Goal: Communication & Community: Share content

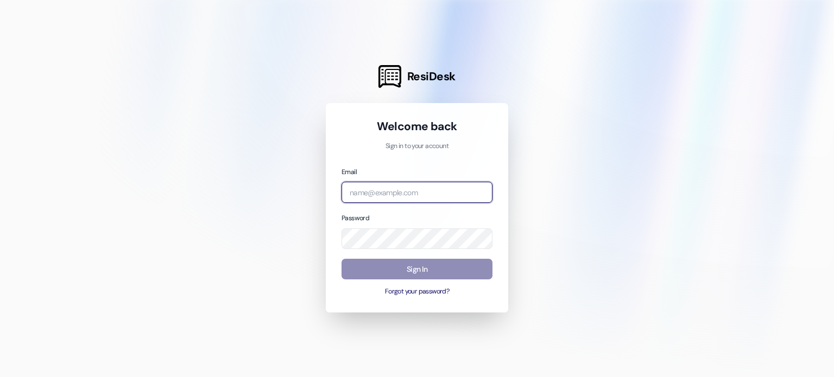
type input "[PERSON_NAME][EMAIL_ADDRESS][DOMAIN_NAME]"
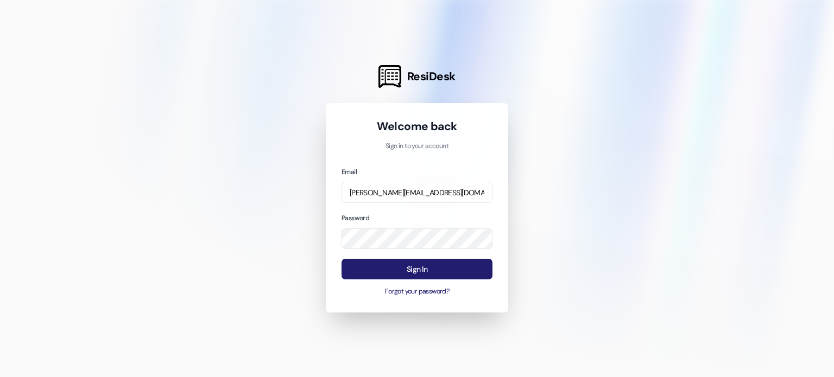
click at [438, 271] on button "Sign In" at bounding box center [416, 269] width 151 height 21
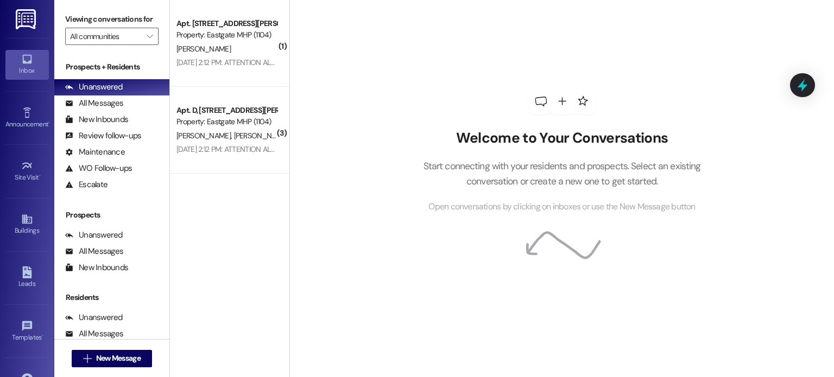
click at [27, 59] on icon at bounding box center [27, 59] width 12 height 12
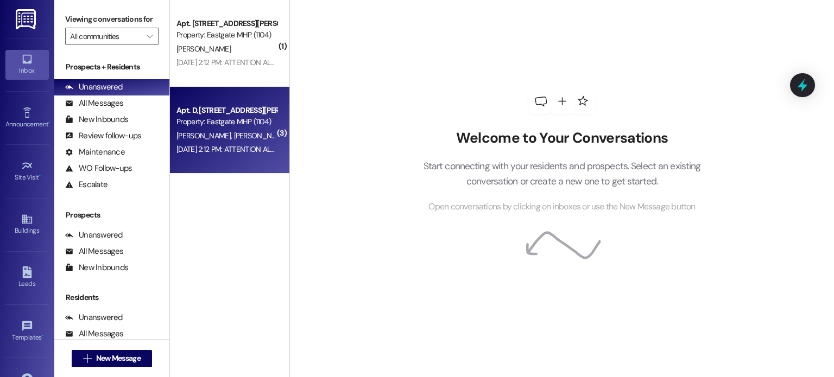
click at [230, 105] on div "Apt. D, [STREET_ADDRESS][PERSON_NAME]" at bounding box center [226, 110] width 100 height 11
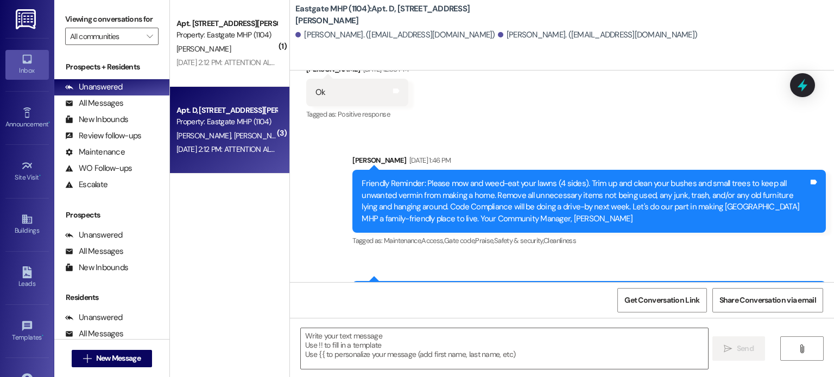
scroll to position [9478, 0]
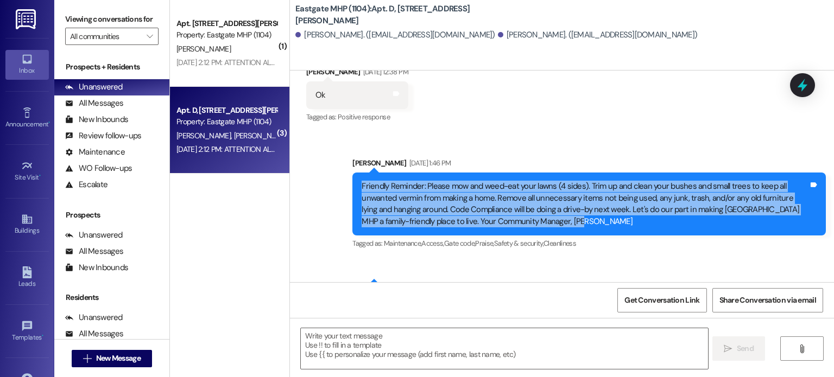
drag, startPoint x: 359, startPoint y: 114, endPoint x: 574, endPoint y: 152, distance: 218.8
click at [574, 181] on div "Friendly Reminder: Please mow and weed-eat your lawns (4 sides). Trim up and cl…" at bounding box center [584, 204] width 447 height 47
click at [30, 217] on icon at bounding box center [27, 219] width 10 height 9
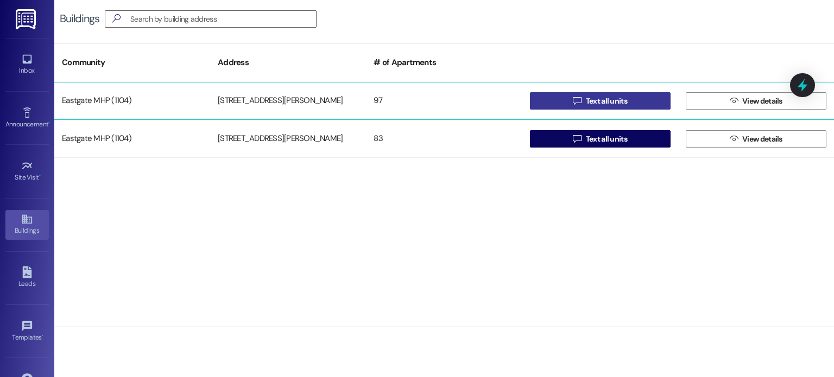
click at [584, 98] on span "Text all units" at bounding box center [606, 101] width 46 height 11
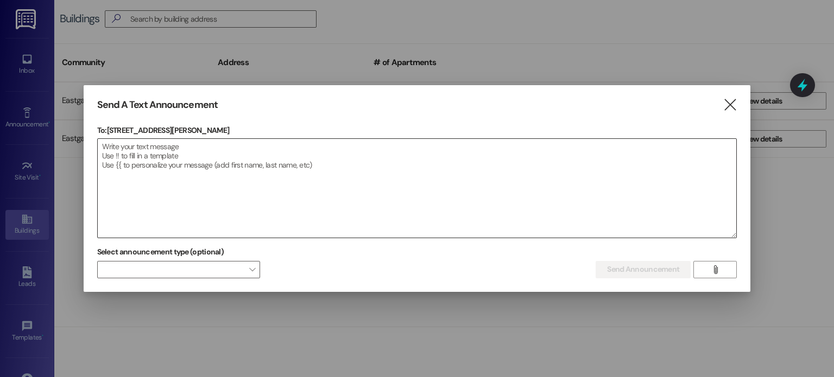
click at [340, 164] on textarea at bounding box center [417, 188] width 639 height 99
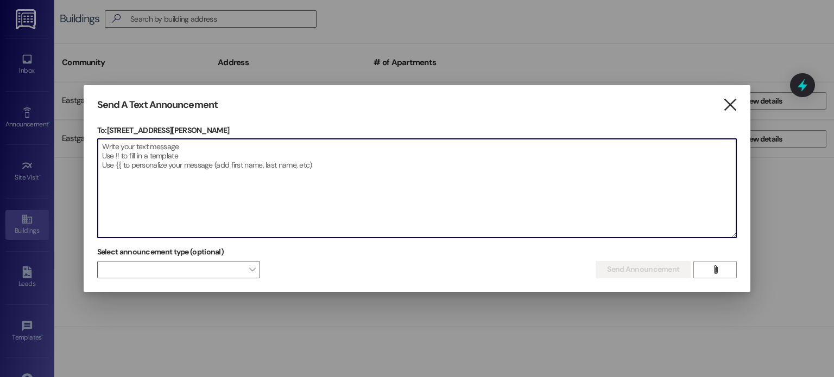
click at [728, 103] on icon "" at bounding box center [729, 104] width 15 height 11
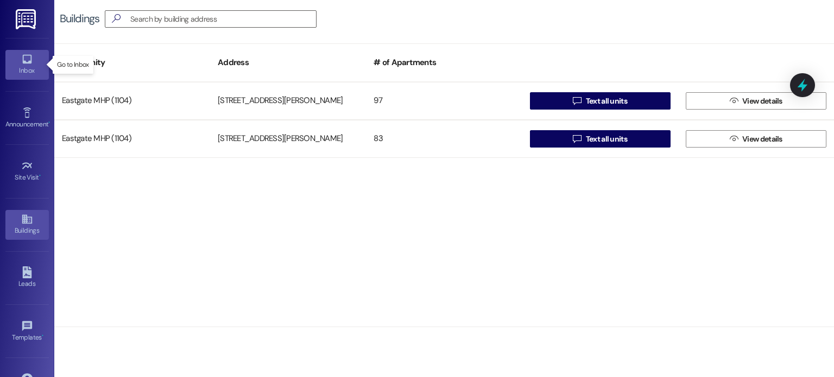
click at [23, 61] on icon at bounding box center [26, 59] width 9 height 9
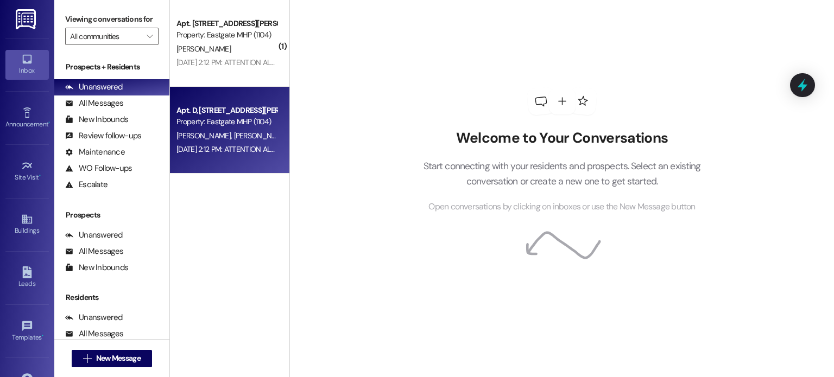
click at [234, 139] on span "[PERSON_NAME]" at bounding box center [261, 136] width 54 height 10
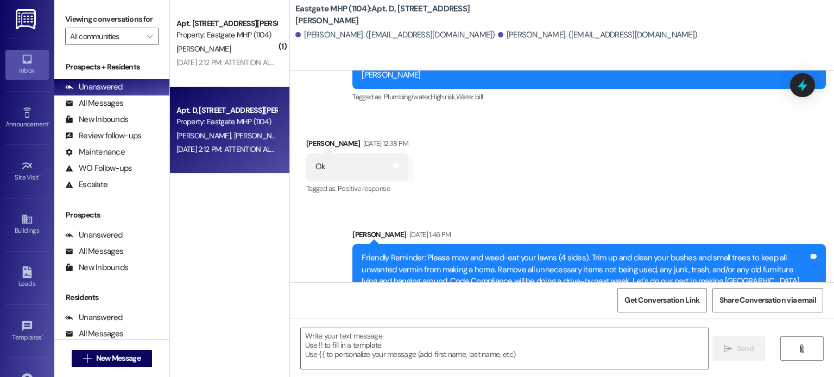
scroll to position [9392, 0]
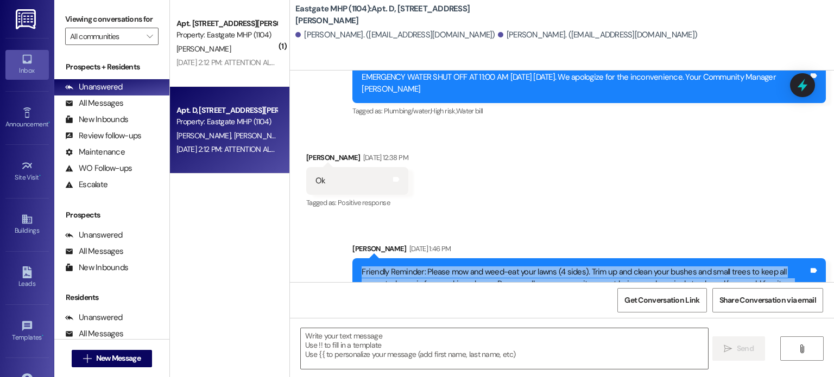
drag, startPoint x: 357, startPoint y: 199, endPoint x: 565, endPoint y: 244, distance: 213.1
click at [565, 258] on div "Friendly Reminder: Please mow and weed-eat your lawns (4 sides). Trim up and cl…" at bounding box center [588, 289] width 473 height 63
copy div "Friendly Reminder: Please mow and weed-eat your lawns (4 sides). Trim up and cl…"
click at [25, 223] on icon at bounding box center [27, 219] width 10 height 9
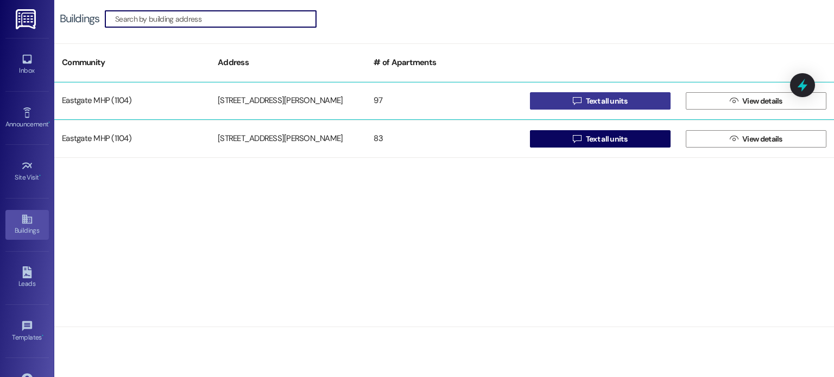
click at [560, 103] on button " Text all units" at bounding box center [600, 100] width 141 height 17
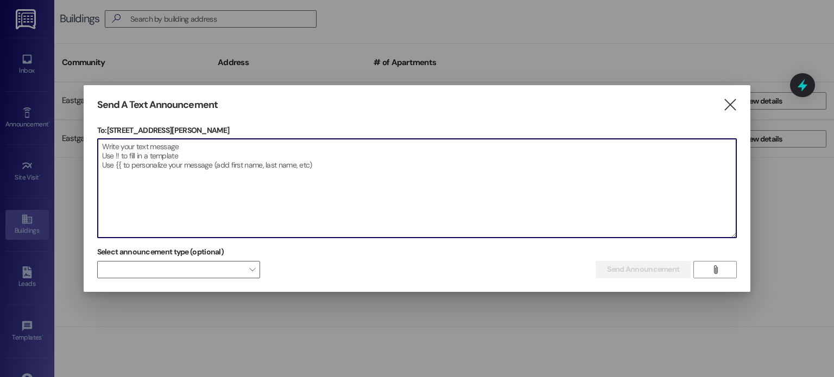
click at [322, 177] on textarea at bounding box center [417, 188] width 639 height 99
paste textarea "Friendly Reminder: Please mow and weed-eat your lawns (4 sides). Trim up and cl…"
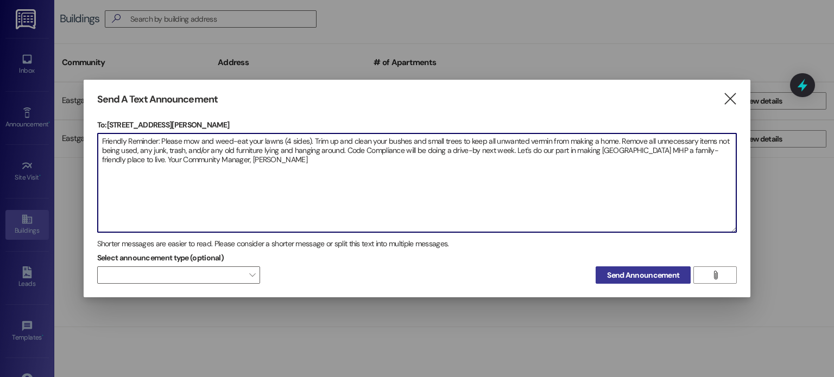
type textarea "Friendly Reminder: Please mow and weed-eat your lawns (4 sides). Trim up and cl…"
click at [631, 273] on span "Send Announcement" at bounding box center [643, 275] width 72 height 11
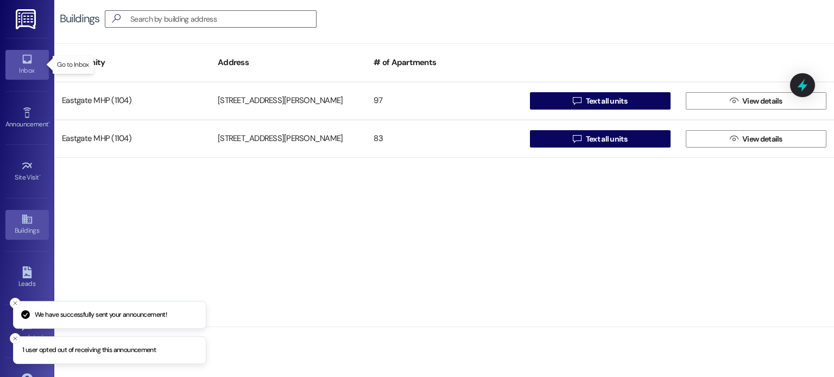
click at [24, 58] on icon at bounding box center [27, 59] width 12 height 12
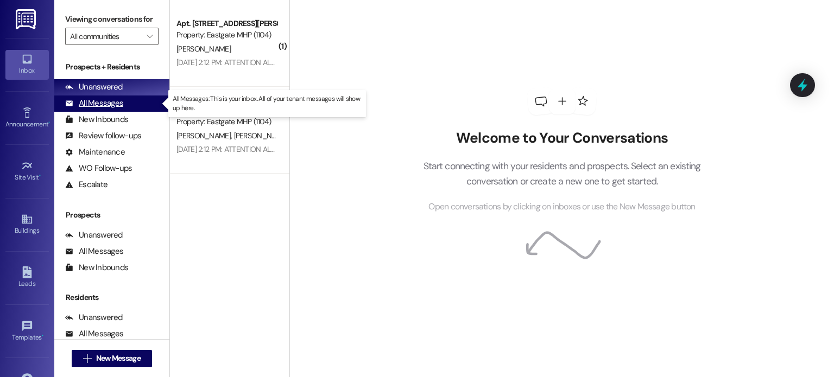
click at [122, 100] on div "All Messages" at bounding box center [94, 103] width 58 height 11
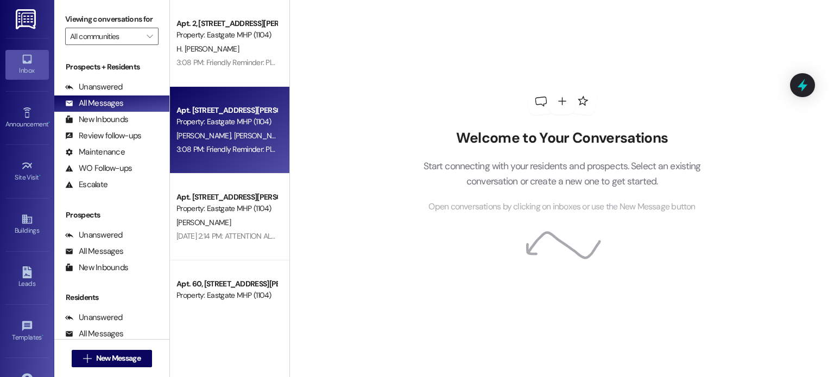
click at [213, 128] on div "Apt. 1, [STREET_ADDRESS][PERSON_NAME] Property: Eastgate MHP (1104)" at bounding box center [226, 117] width 103 height 26
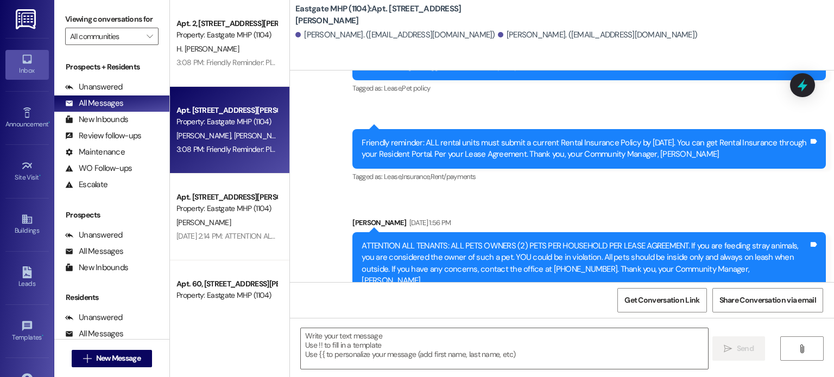
scroll to position [10140, 0]
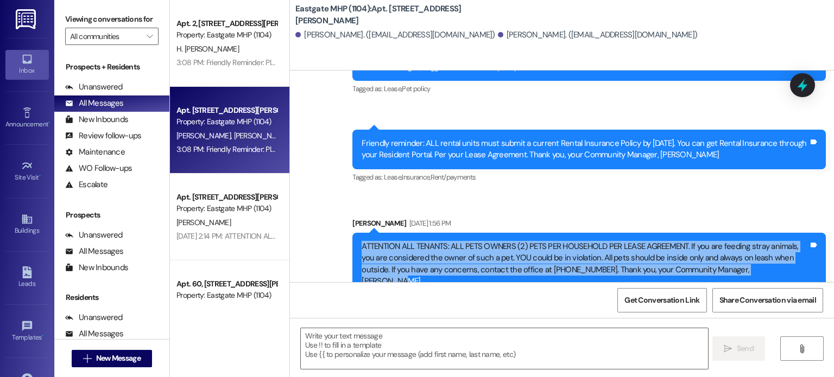
drag, startPoint x: 357, startPoint y: 176, endPoint x: 782, endPoint y: 199, distance: 426.1
click at [782, 241] on div "ATTENTION ALL TENANTS: ALL PETS OWNERS (2) PETS PER HOUSEHOLD PER LEASE AGREEME…" at bounding box center [584, 264] width 449 height 47
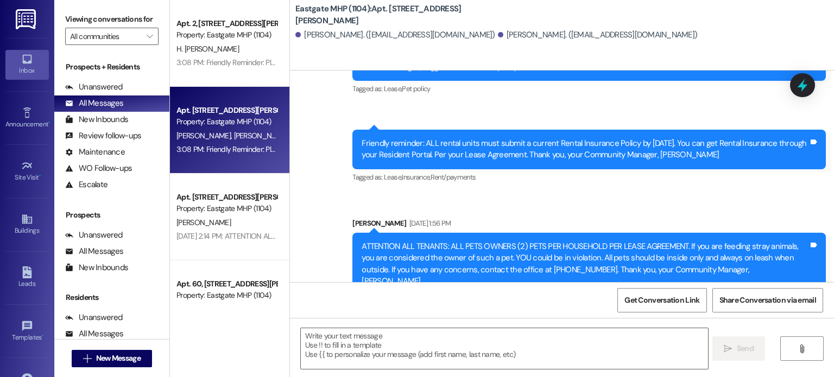
click at [20, 210] on link "Buildings" at bounding box center [26, 224] width 43 height 29
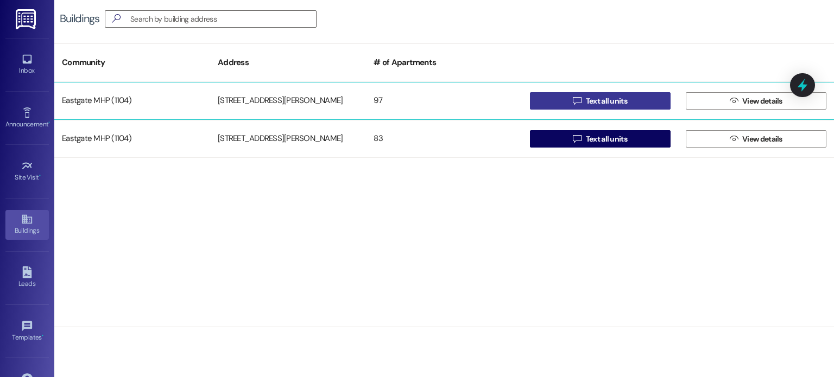
click at [574, 98] on icon "" at bounding box center [577, 101] width 8 height 9
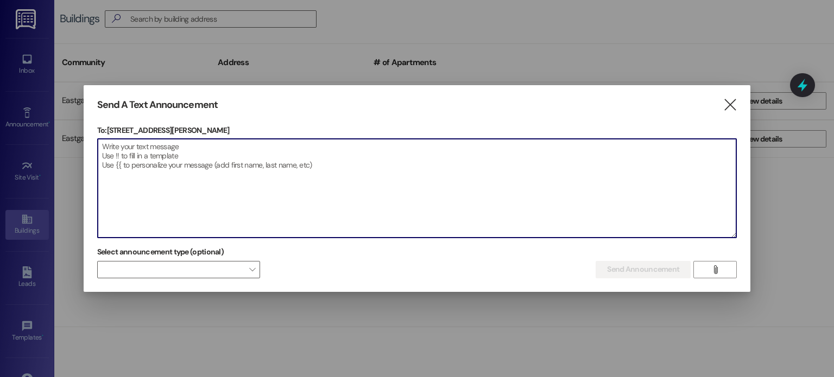
click at [226, 164] on textarea at bounding box center [417, 188] width 639 height 99
paste textarea "Friendly Reminder: Please mow and weed-eat your lawns (4 sides). Trim up and cl…"
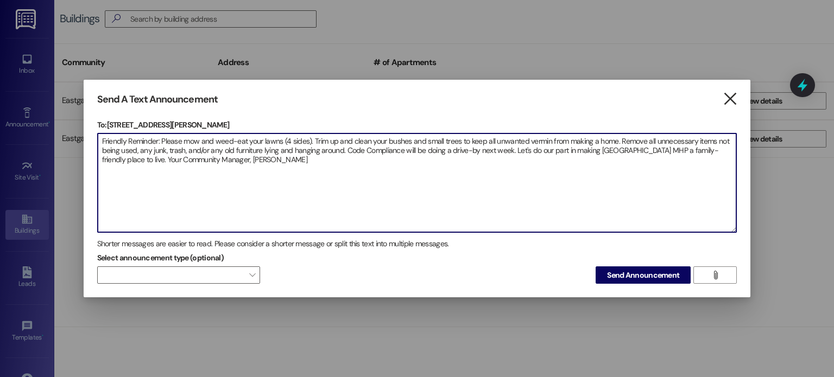
type textarea "Friendly Reminder: Please mow and weed-eat your lawns (4 sides). Trim up and cl…"
click at [726, 103] on icon "" at bounding box center [729, 98] width 15 height 11
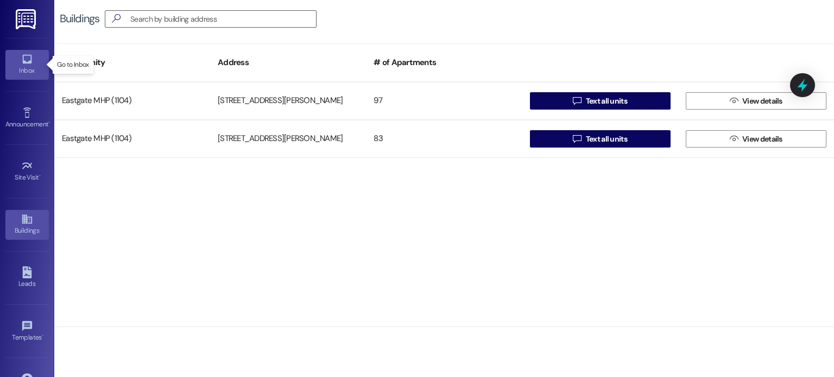
click at [26, 65] on div "Inbox" at bounding box center [27, 70] width 54 height 11
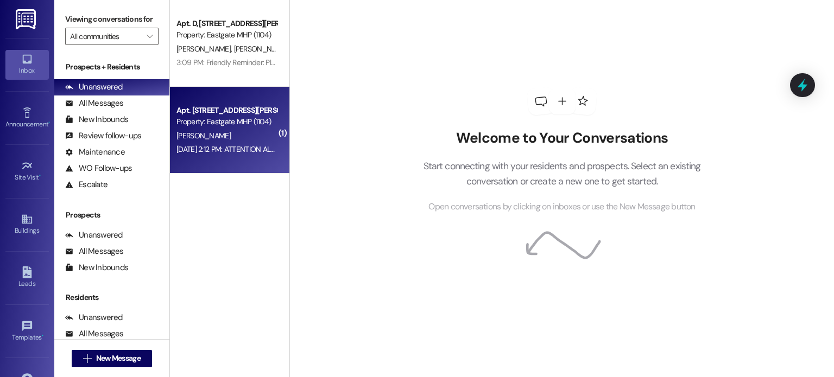
click at [228, 128] on div "Property: Eastgate MHP (1104)" at bounding box center [226, 121] width 100 height 11
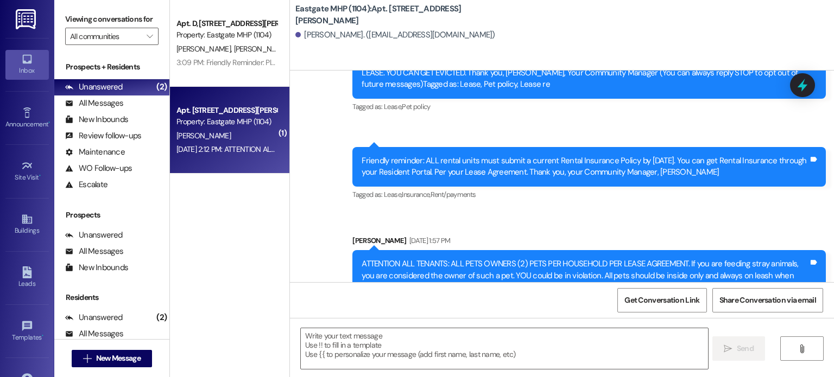
scroll to position [13841, 0]
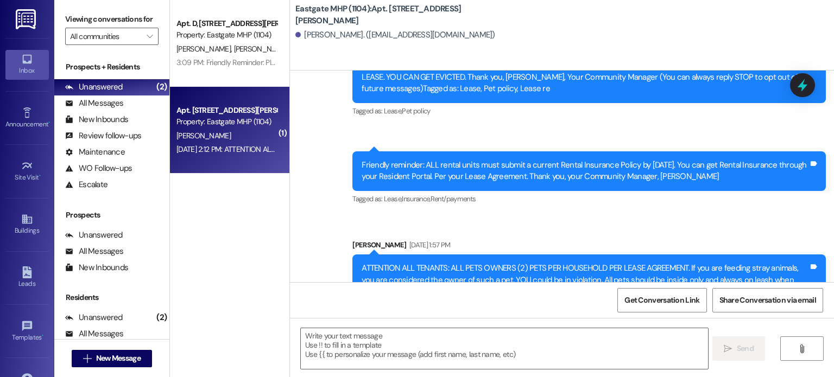
drag, startPoint x: 360, startPoint y: 139, endPoint x: 757, endPoint y: 176, distance: 398.5
click at [757, 255] on div "ATTENTION ALL TENANTS: ALL PETS OWNERS (2) PETS PER HOUSEHOLD PER LEASE AGREEME…" at bounding box center [588, 286] width 473 height 63
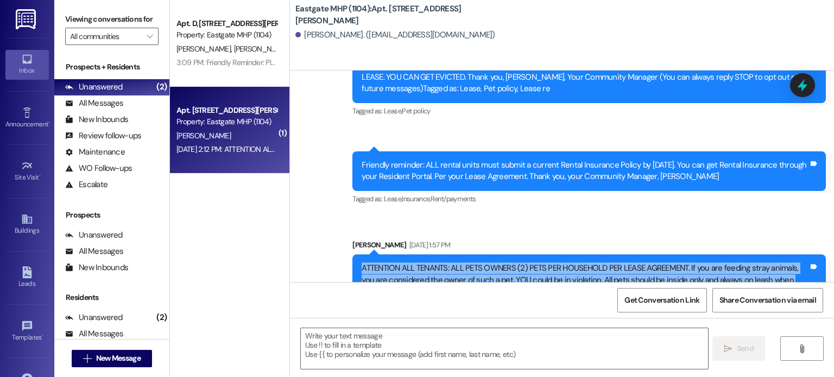
drag, startPoint x: 358, startPoint y: 139, endPoint x: 773, endPoint y: 160, distance: 415.7
click at [773, 263] on div "ATTENTION ALL TENANTS: ALL PETS OWNERS (2) PETS PER HOUSEHOLD PER LEASE AGREEME…" at bounding box center [584, 286] width 447 height 47
copy div "ATTENTION ALL TENANTS: ALL PETS OWNERS (2) PETS PER HOUSEHOLD PER LEASE AGREEME…"
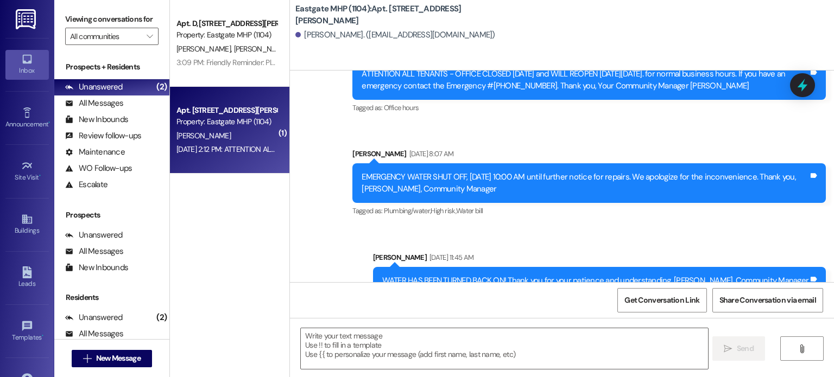
scroll to position [14186, 0]
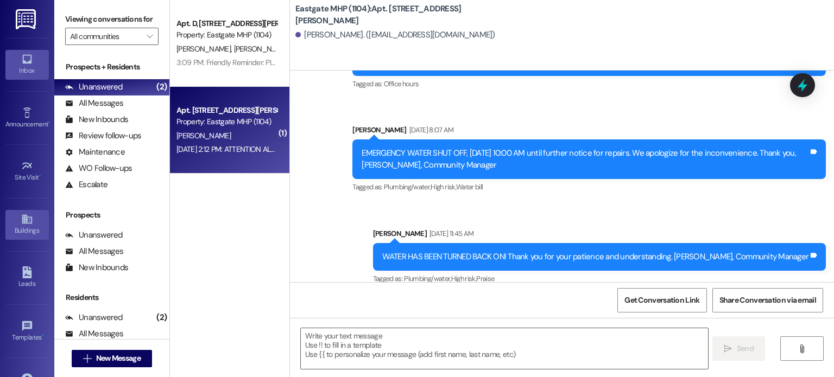
click at [22, 216] on icon at bounding box center [27, 219] width 10 height 9
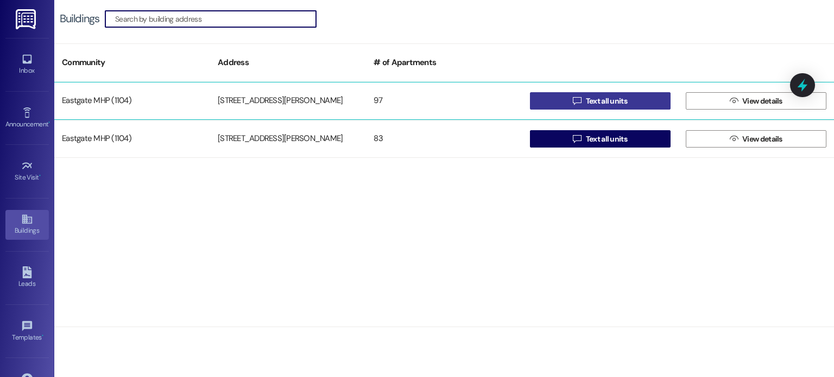
click at [605, 96] on span "Text all units" at bounding box center [606, 101] width 41 height 11
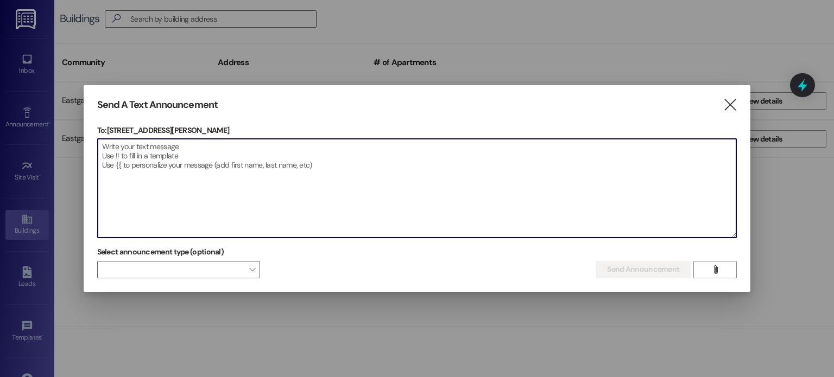
click at [359, 180] on textarea at bounding box center [417, 188] width 639 height 99
paste textarea "ATTENTION ALL TENANTS: ALL PETS OWNERS (2) PETS PER HOUSEHOLD PER LEASE AGREEME…"
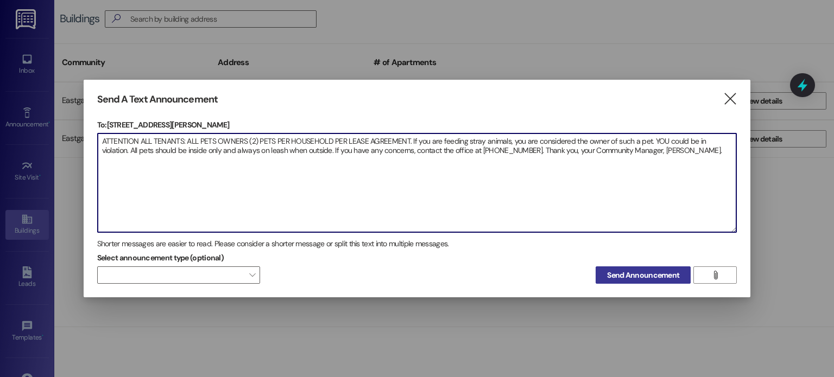
type textarea "ATTENTION ALL TENANTS: ALL PETS OWNERS (2) PETS PER HOUSEHOLD PER LEASE AGREEME…"
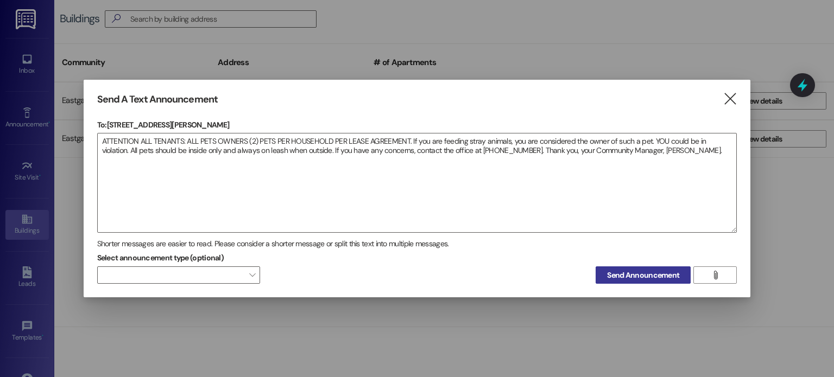
click at [618, 275] on span "Send Announcement" at bounding box center [643, 275] width 72 height 11
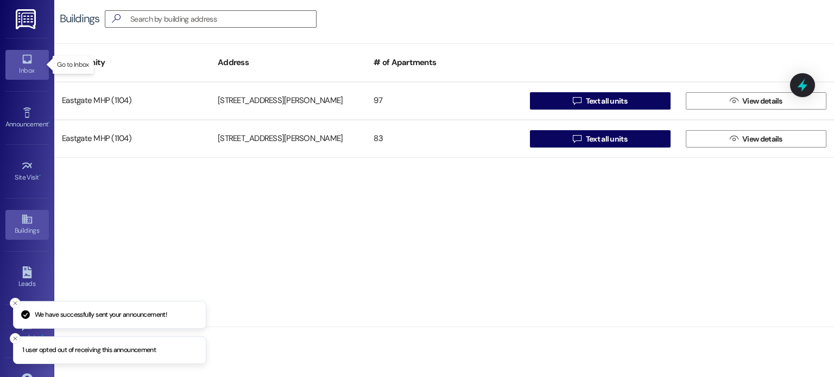
click at [30, 59] on icon at bounding box center [27, 59] width 12 height 12
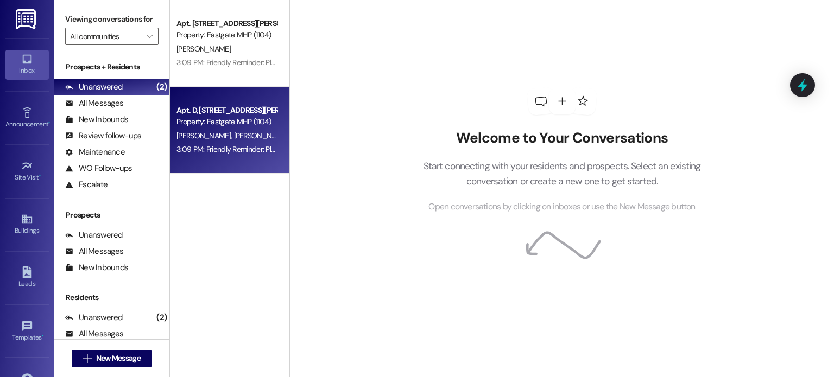
click at [198, 122] on div "Property: Eastgate MHP (1104)" at bounding box center [226, 121] width 100 height 11
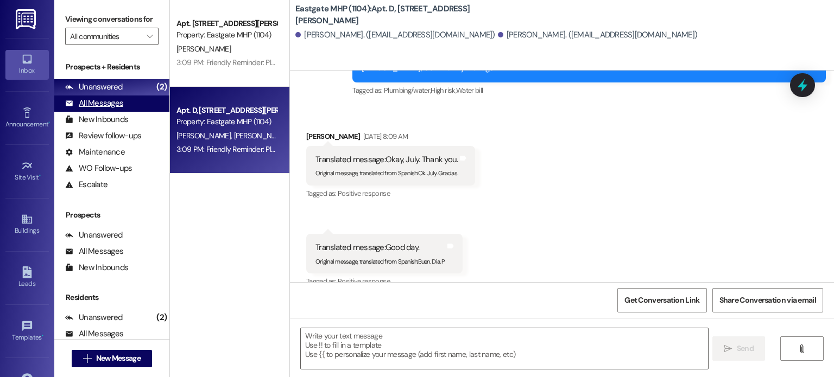
scroll to position [10109, 0]
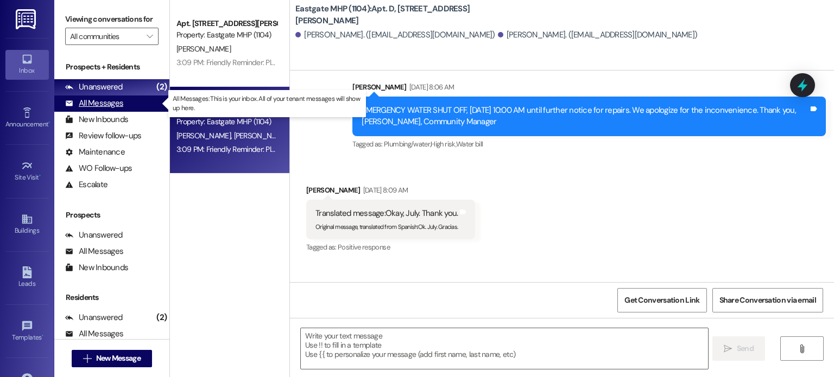
click at [88, 103] on div "All Messages" at bounding box center [94, 103] width 58 height 11
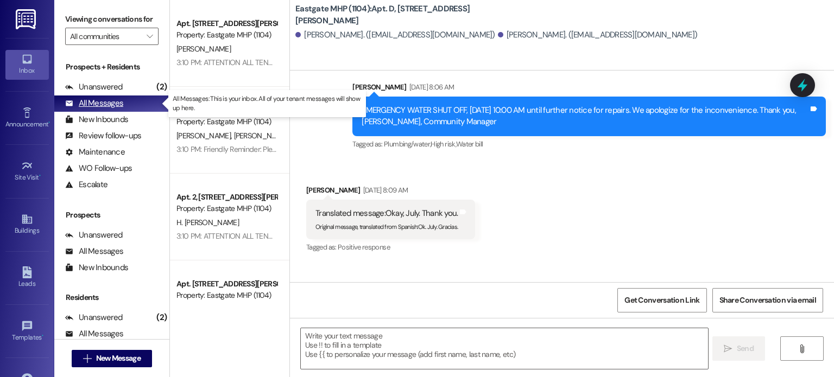
click at [97, 107] on div "All Messages" at bounding box center [94, 103] width 58 height 11
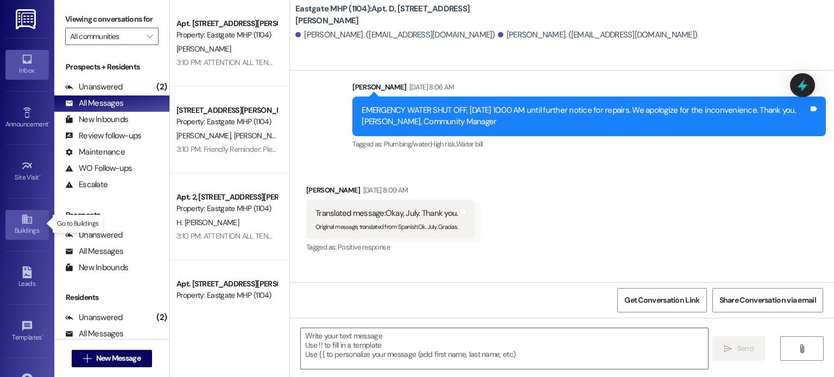
click at [29, 223] on icon at bounding box center [27, 219] width 10 height 9
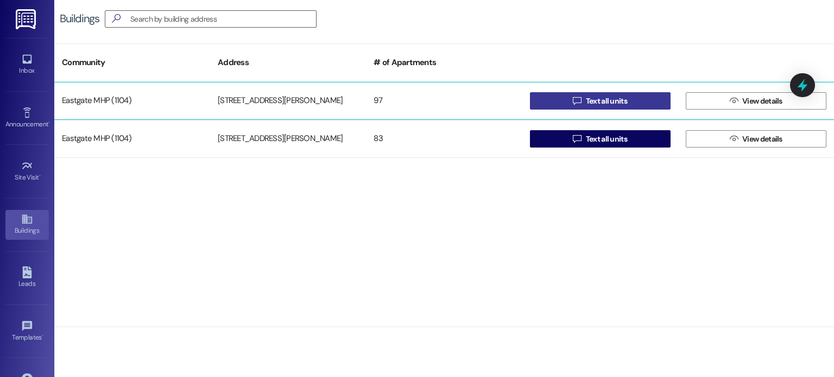
click at [578, 102] on icon "" at bounding box center [577, 101] width 8 height 9
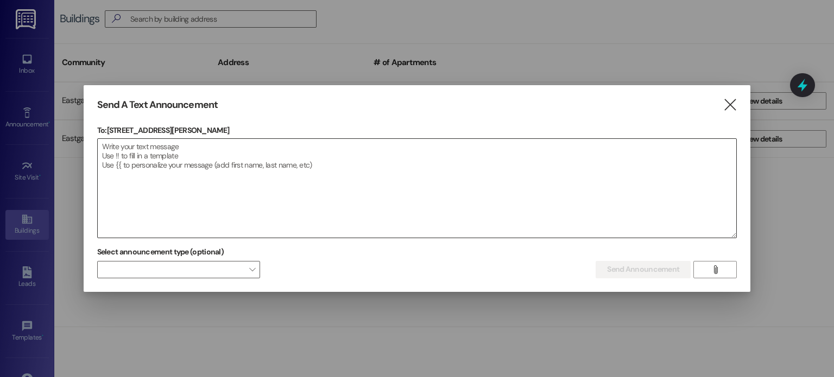
click at [265, 169] on textarea at bounding box center [417, 188] width 639 height 99
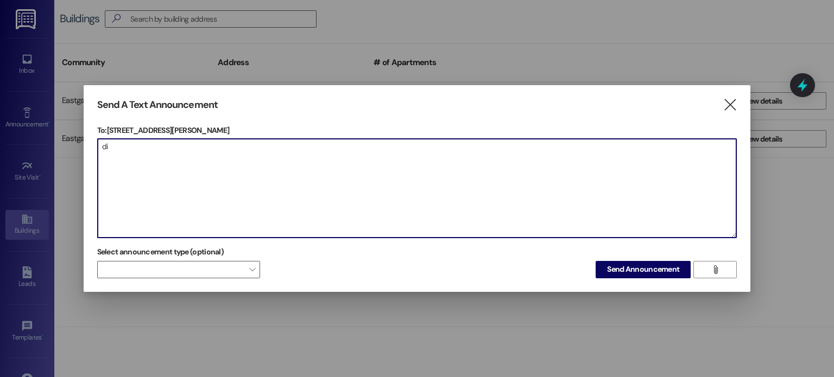
type textarea "d"
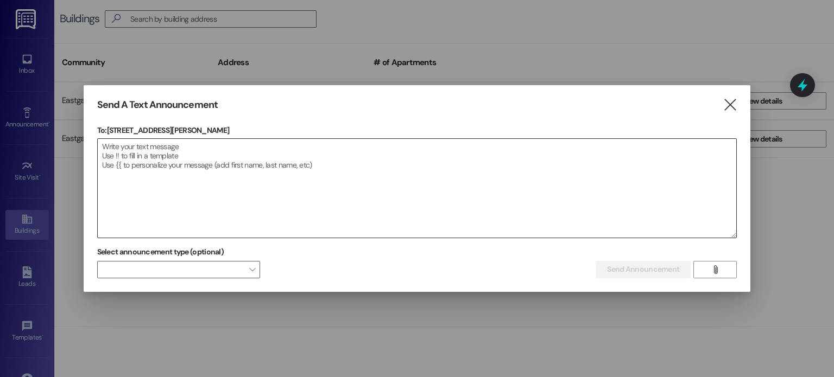
click at [358, 194] on textarea at bounding box center [417, 188] width 639 height 99
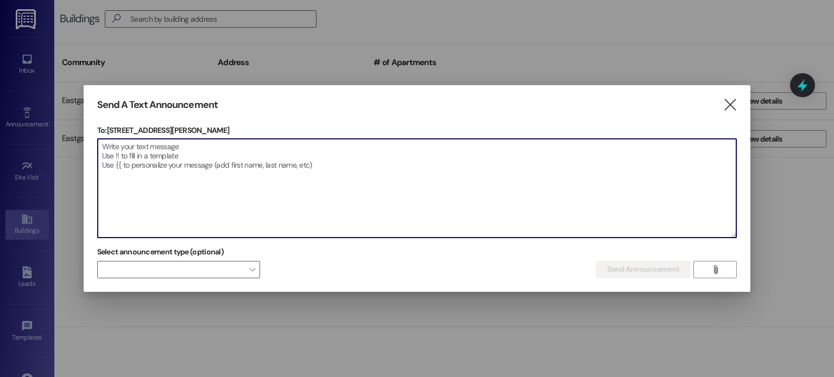
click at [381, 129] on p "To: [STREET_ADDRESS][PERSON_NAME]" at bounding box center [417, 130] width 640 height 11
click at [107, 149] on textarea at bounding box center [417, 188] width 639 height 99
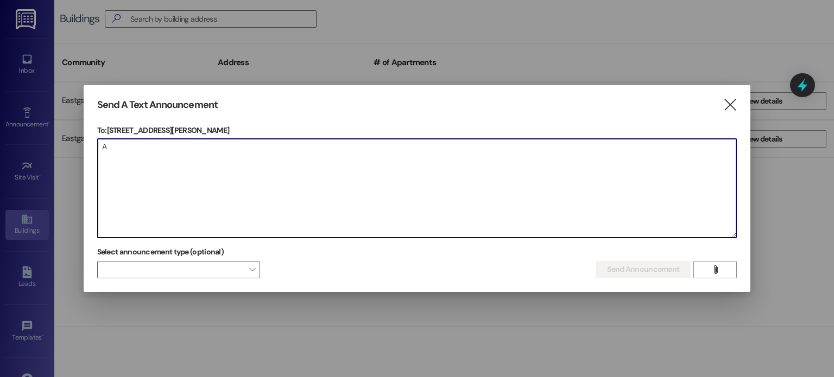
click at [109, 46] on div at bounding box center [417, 188] width 834 height 377
type textarea "t"
type textarea "A"
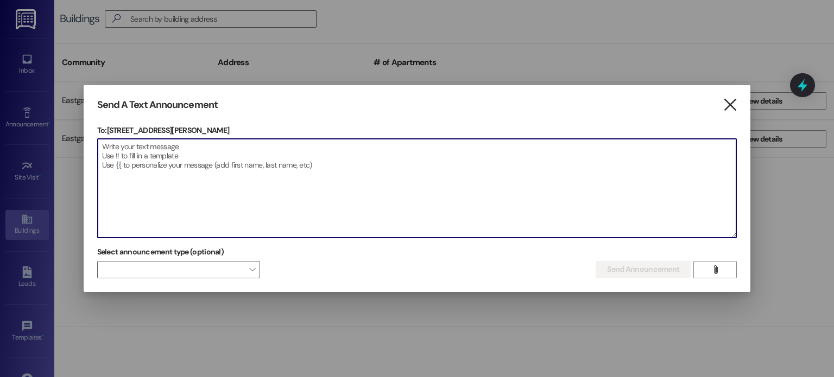
click at [726, 104] on icon "" at bounding box center [729, 104] width 15 height 11
